Goal: Information Seeking & Learning: Learn about a topic

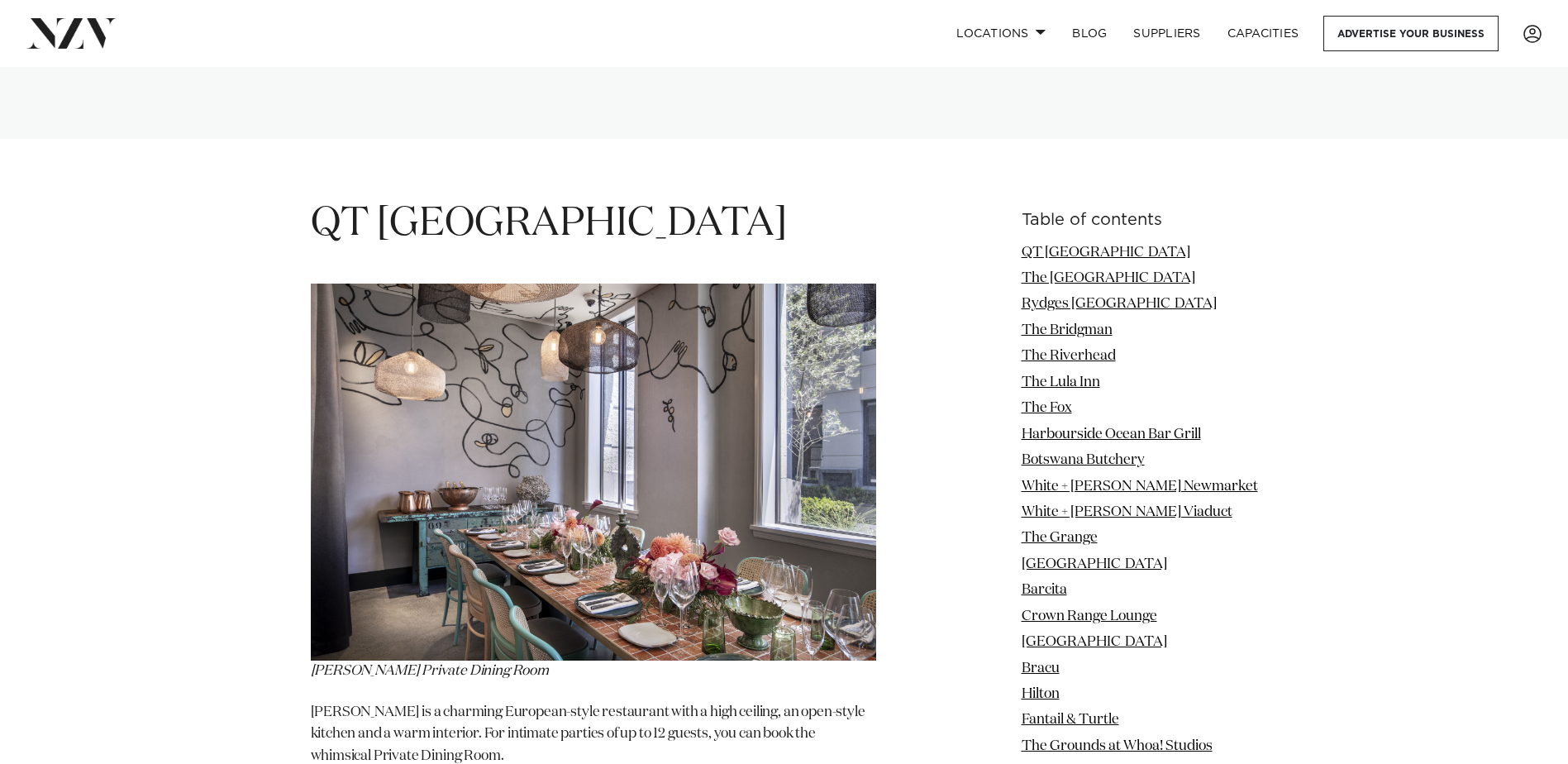
scroll to position [2068, 0]
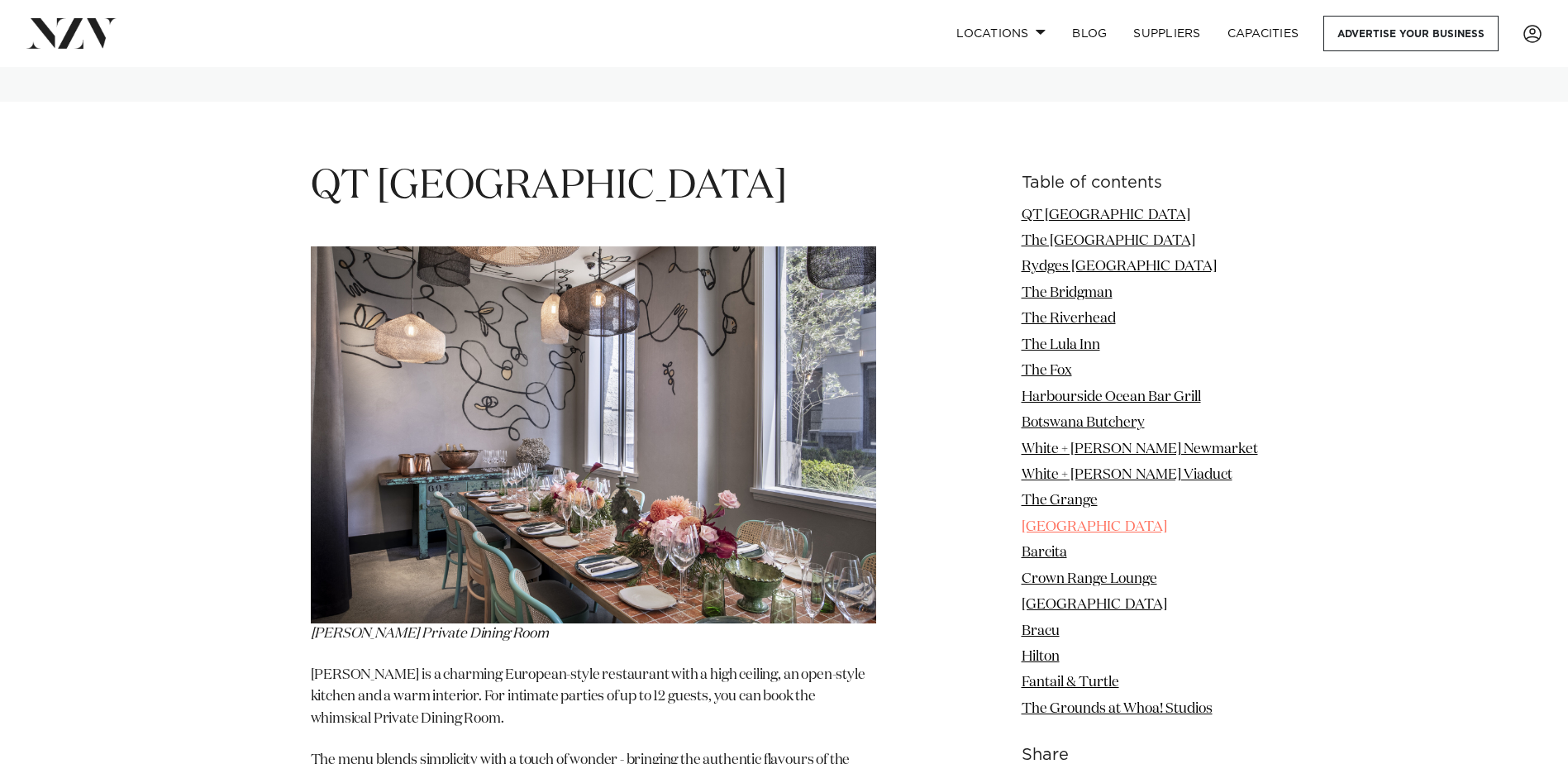
click at [1070, 520] on link "[GEOGRAPHIC_DATA]" at bounding box center [1094, 527] width 145 height 14
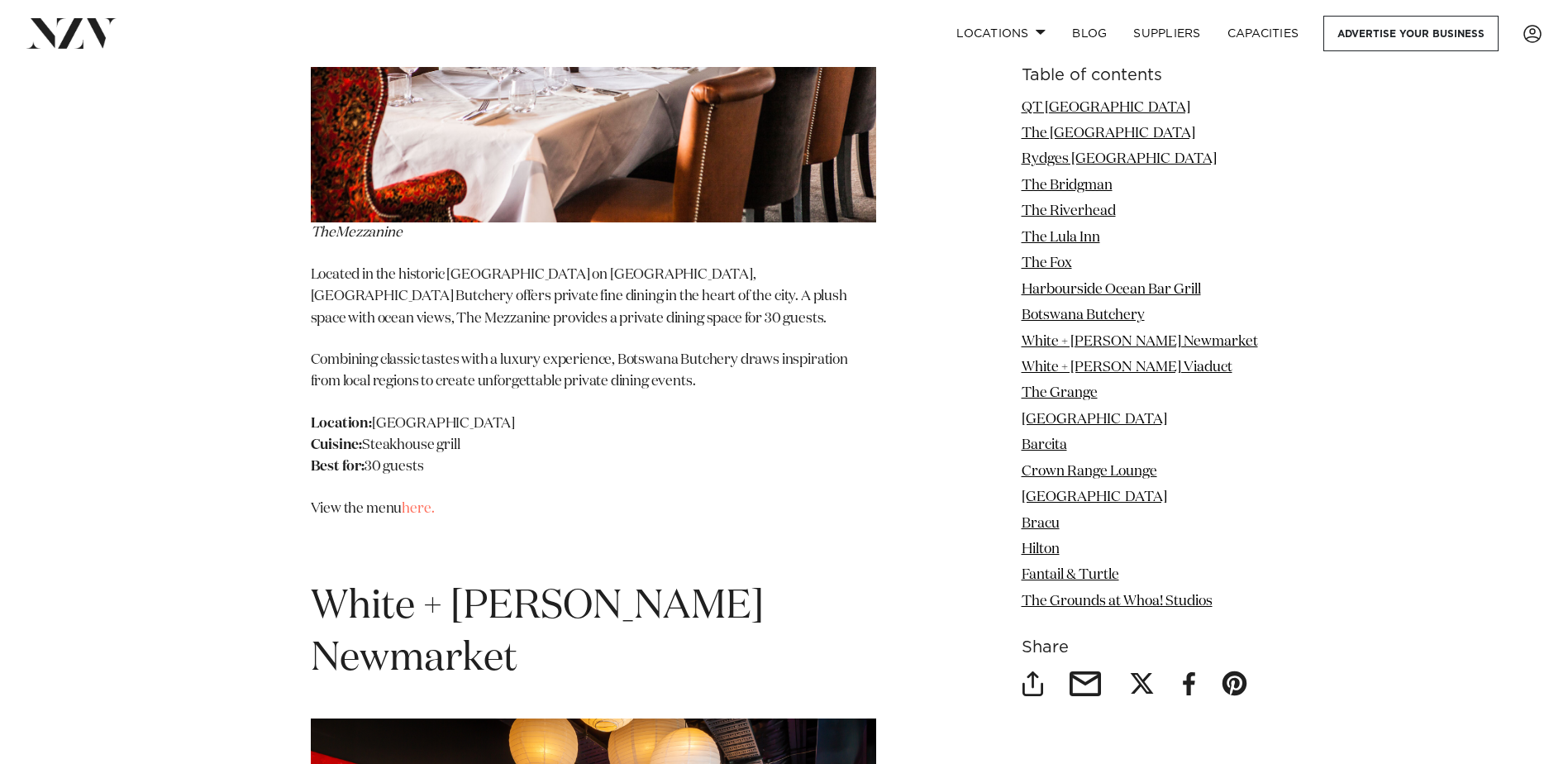
scroll to position [11935, 0]
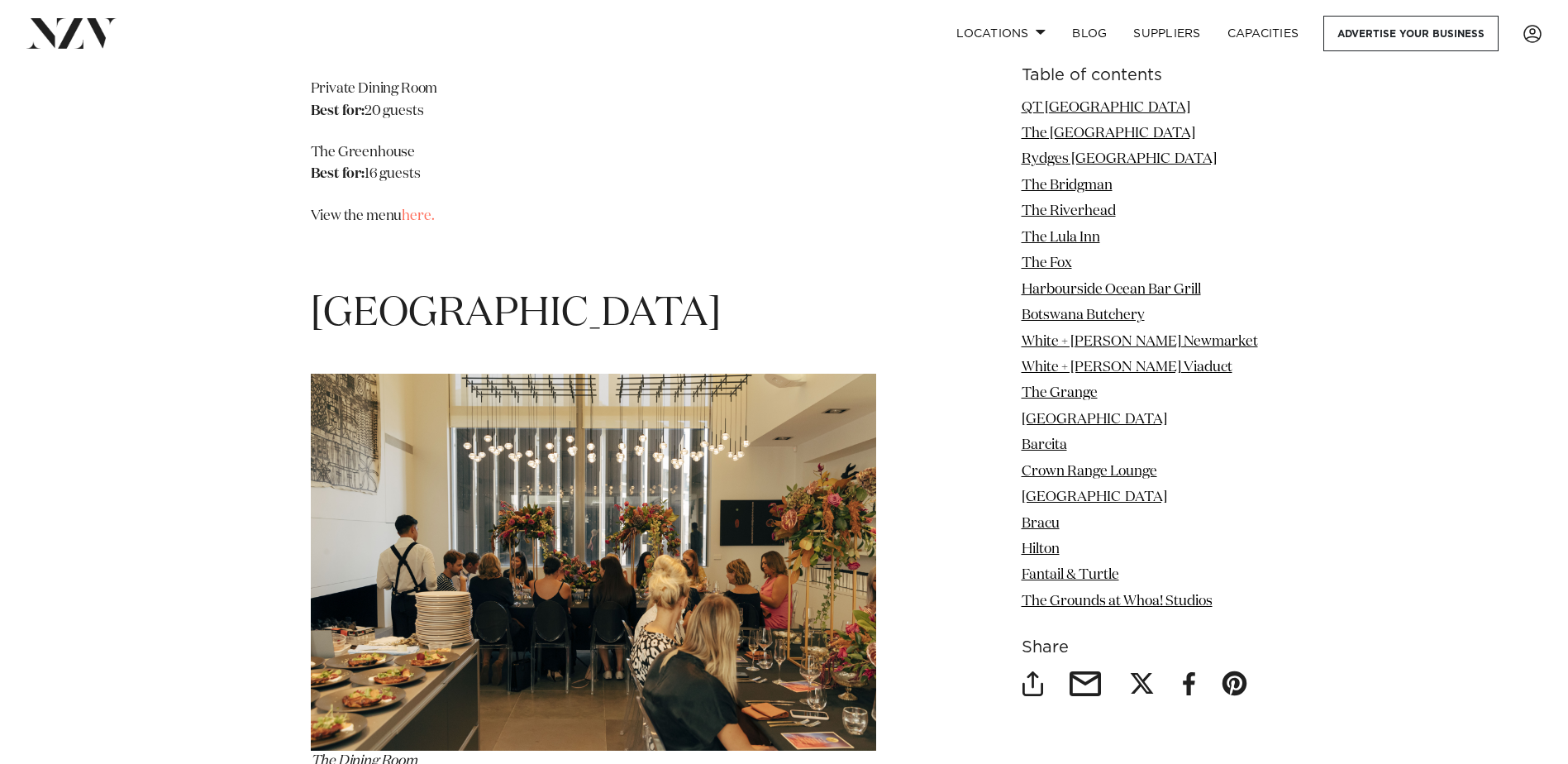
click at [679, 377] on img at bounding box center [593, 563] width 566 height 377
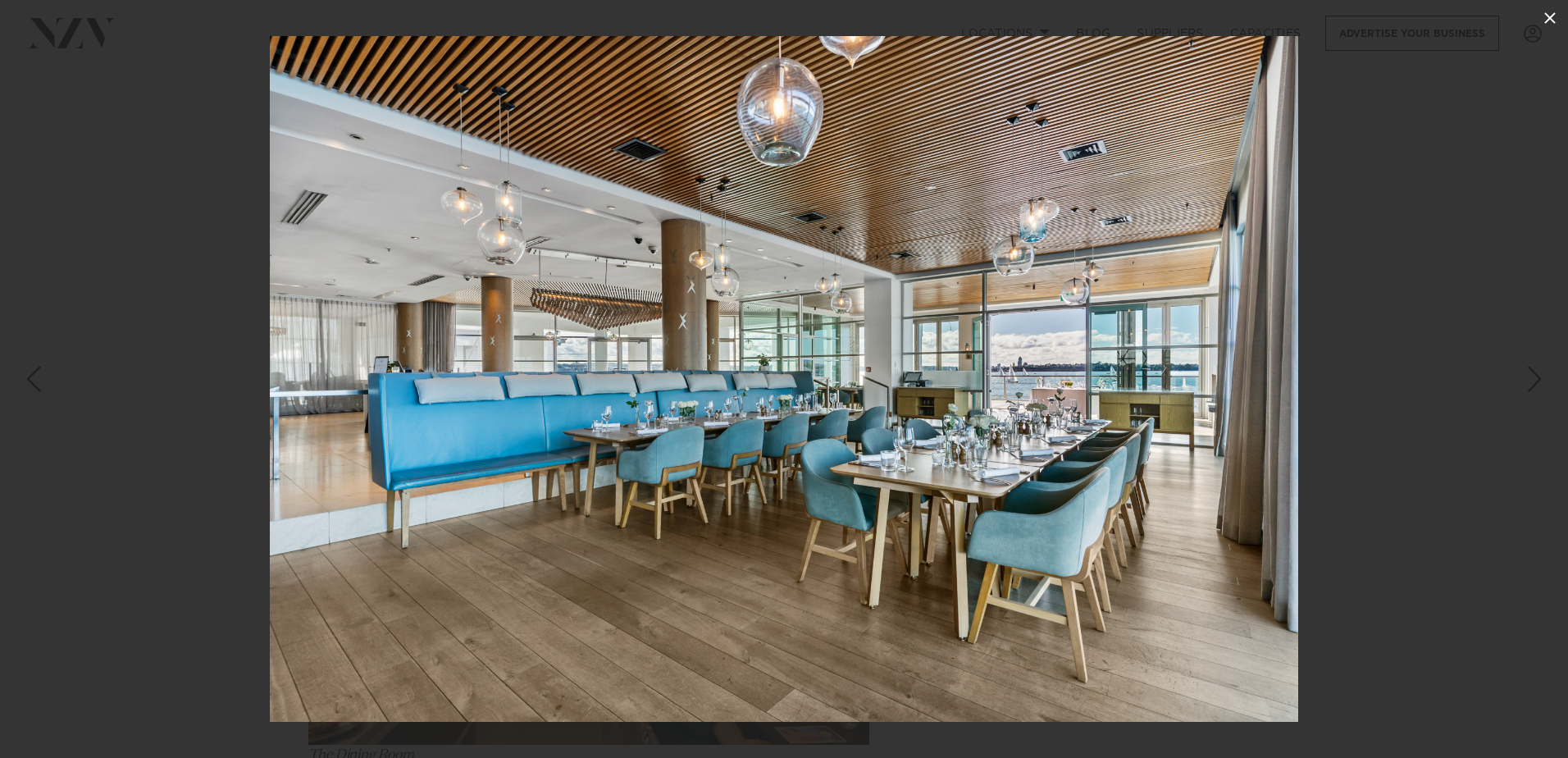
click at [1551, 18] on icon at bounding box center [1550, 18] width 12 height 12
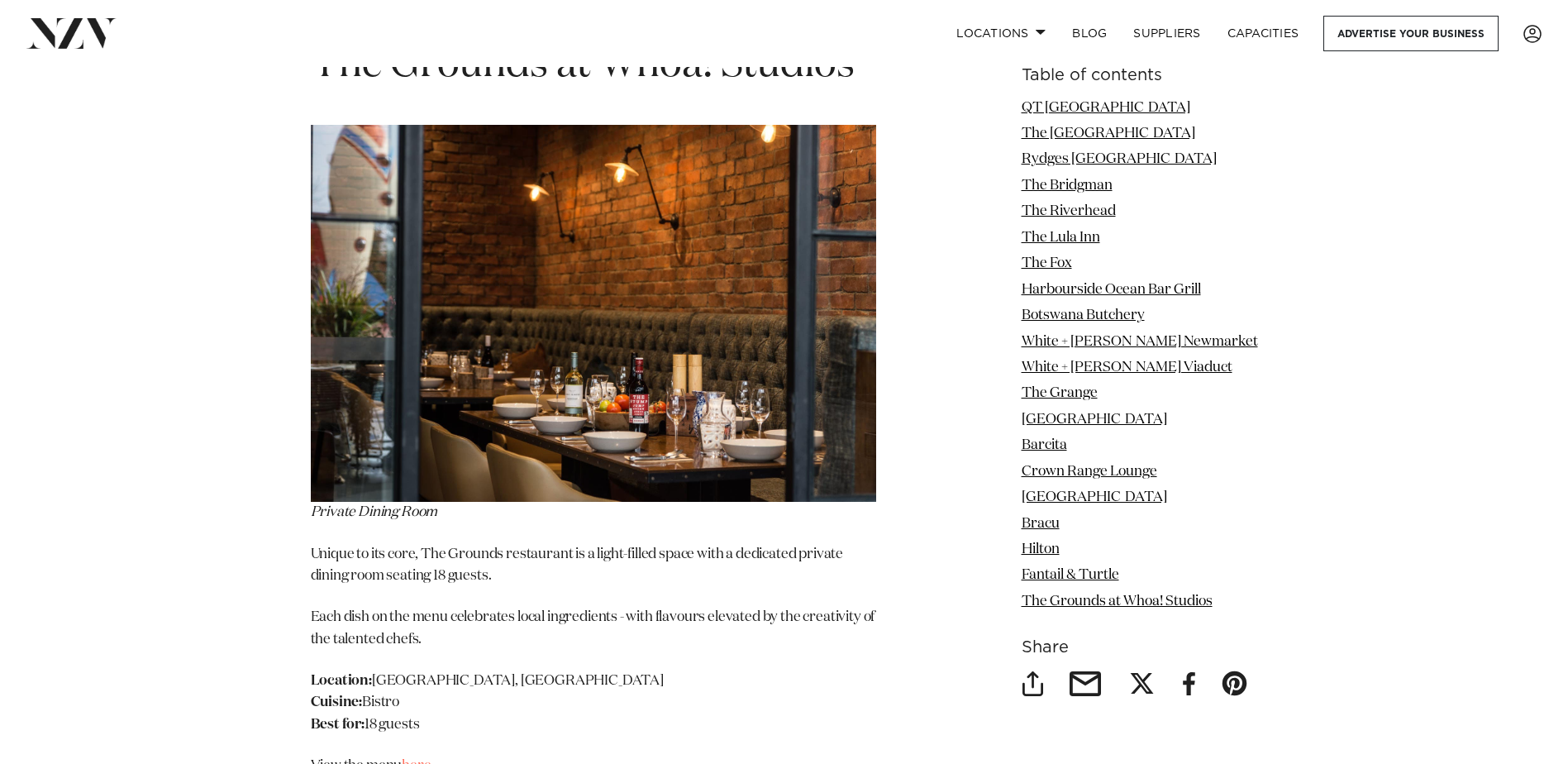
scroll to position [17727, 0]
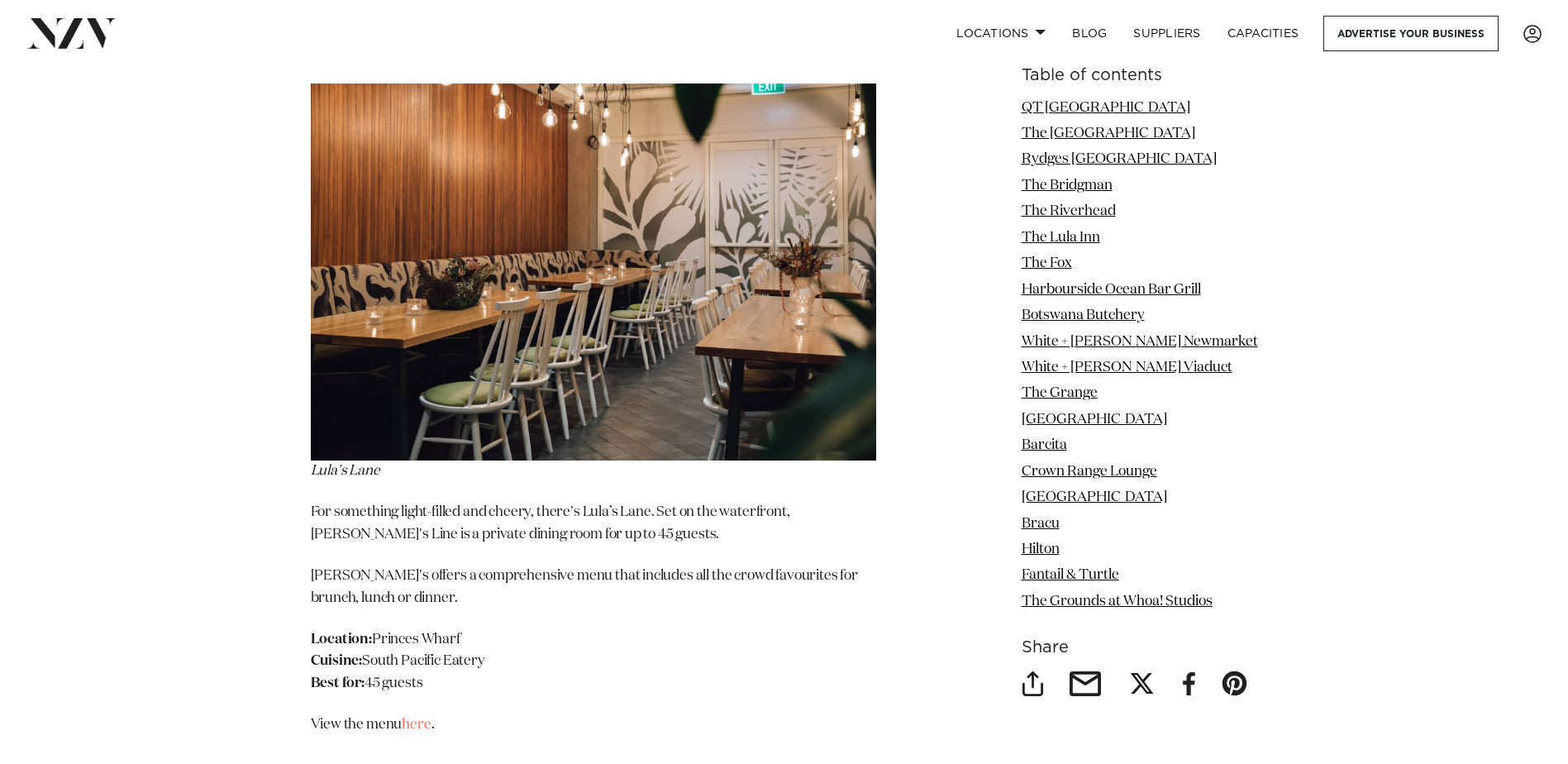
scroll to position [2068, 0]
